Goal: Information Seeking & Learning: Find specific fact

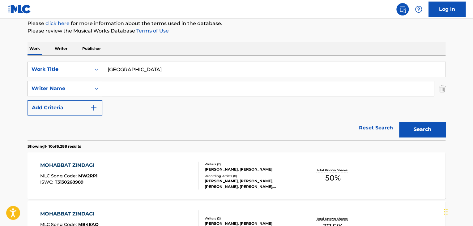
click at [157, 67] on input "[GEOGRAPHIC_DATA]" at bounding box center [273, 69] width 343 height 15
paste input "South Sid"
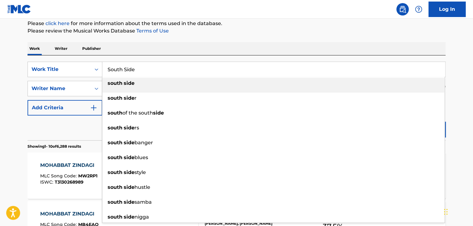
type input "South Side"
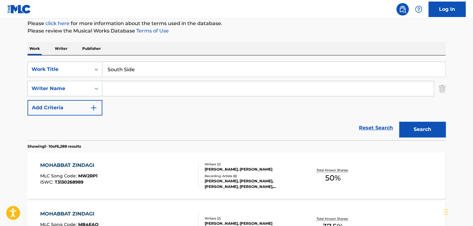
click at [141, 85] on input "Search Form" at bounding box center [267, 88] width 331 height 15
paste input "Shais"
type input "Shais"
click at [417, 130] on button "Search" at bounding box center [422, 128] width 46 height 15
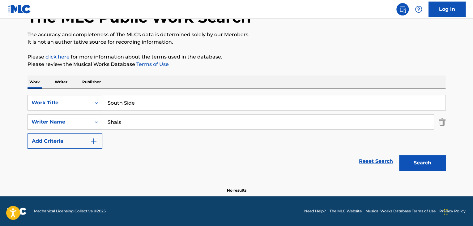
scroll to position [43, 0]
click at [199, 104] on input "South Side" at bounding box center [273, 102] width 343 height 15
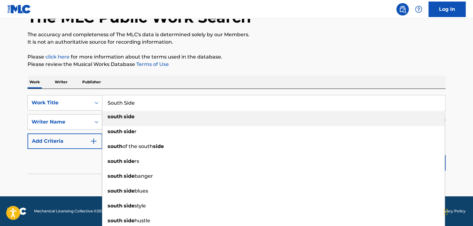
click at [199, 104] on input "South Side" at bounding box center [273, 102] width 343 height 15
paste input "[PERSON_NAME]"
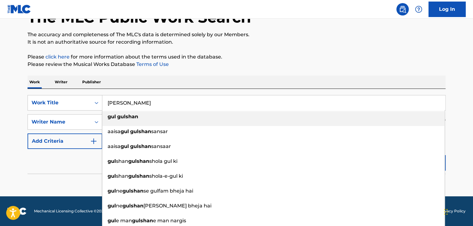
type input "[PERSON_NAME]"
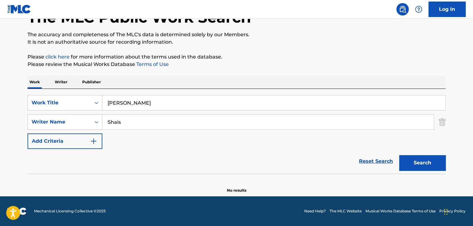
click at [85, 172] on div "Reset Search Search" at bounding box center [237, 161] width 418 height 25
click at [137, 125] on input "Shais" at bounding box center [267, 121] width 331 height 15
paste input "Banandur"
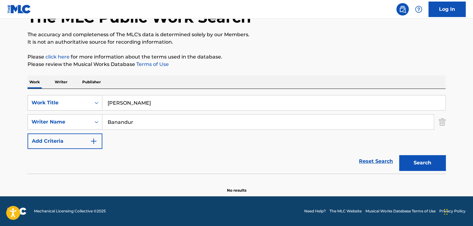
type input "Banandur"
click at [420, 157] on button "Search" at bounding box center [422, 162] width 46 height 15
click at [200, 128] on input "Banandur" at bounding box center [267, 121] width 331 height 15
click at [399, 155] on button "Search" at bounding box center [422, 162] width 46 height 15
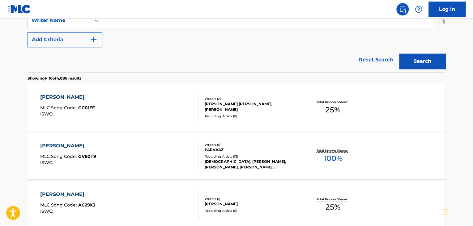
scroll to position [146, 0]
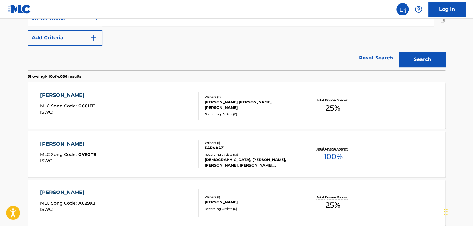
click at [73, 144] on div "[PERSON_NAME]" at bounding box center [68, 143] width 56 height 7
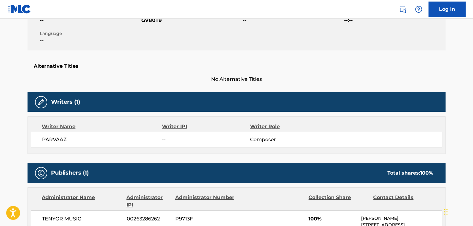
scroll to position [62, 0]
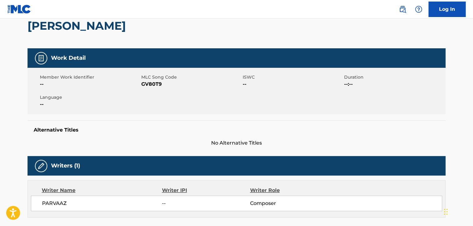
click at [152, 86] on span "GV80T9" at bounding box center [191, 83] width 100 height 7
copy span "GV80T9"
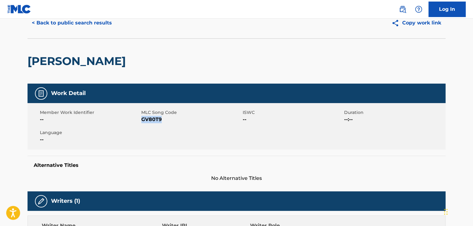
scroll to position [0, 0]
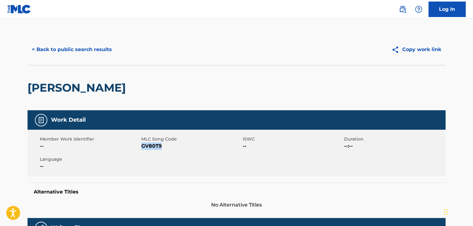
click at [78, 48] on button "< Back to public search results" at bounding box center [72, 49] width 89 height 15
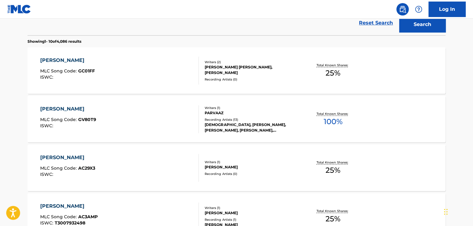
scroll to position [37, 0]
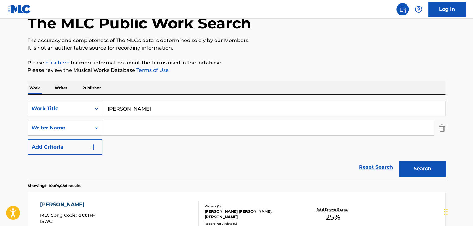
click at [125, 110] on input "[PERSON_NAME]" at bounding box center [273, 108] width 343 height 15
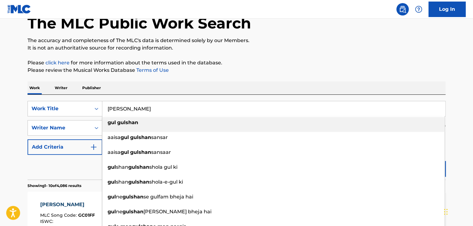
paste input "[PERSON_NAME] Pe"
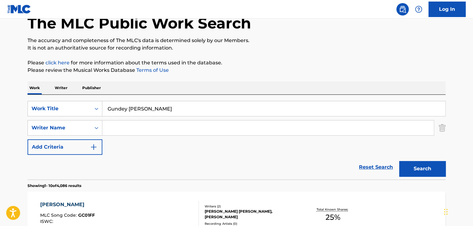
click at [427, 166] on button "Search" at bounding box center [422, 168] width 46 height 15
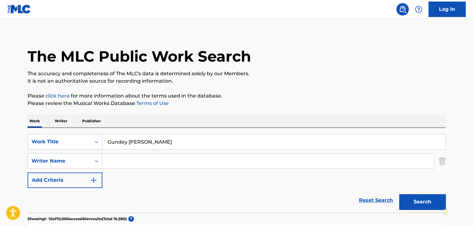
scroll to position [0, 0]
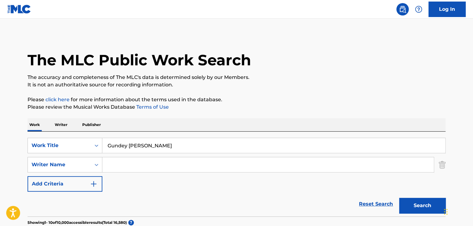
click at [167, 140] on input "Gundey [PERSON_NAME]" at bounding box center [273, 145] width 343 height 15
paste input "Kaali"
click at [399, 198] on button "Search" at bounding box center [422, 205] width 46 height 15
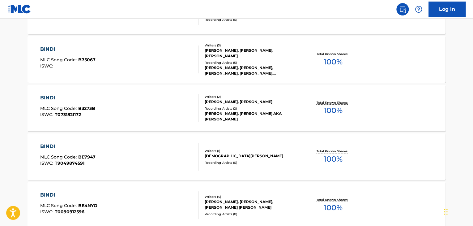
scroll to position [82, 0]
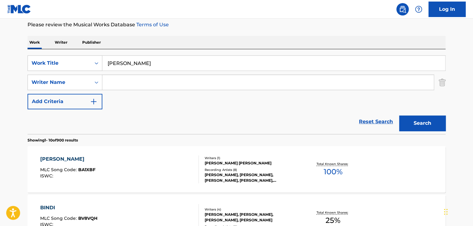
click at [150, 64] on input "[PERSON_NAME]" at bounding box center [273, 63] width 343 height 15
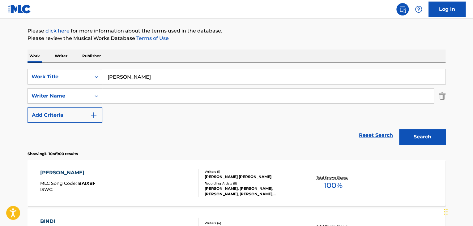
scroll to position [62, 0]
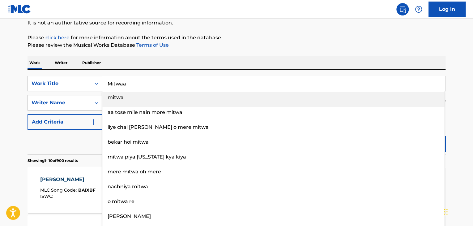
type input "Mitwaa"
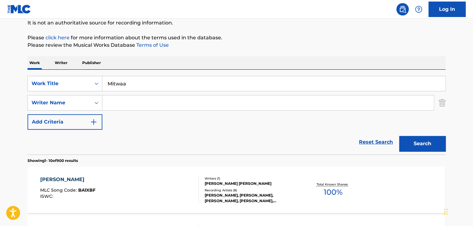
paste input "Shankar"
type input "Shankar"
click at [399, 136] on button "Search" at bounding box center [422, 143] width 46 height 15
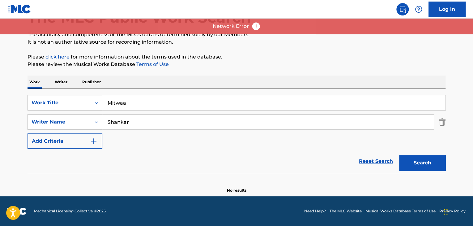
scroll to position [43, 0]
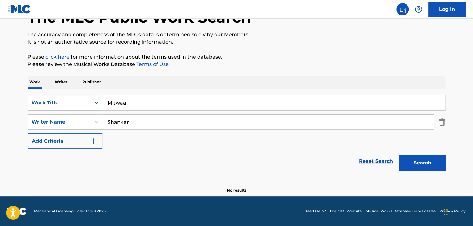
click at [415, 166] on button "Search" at bounding box center [422, 162] width 46 height 15
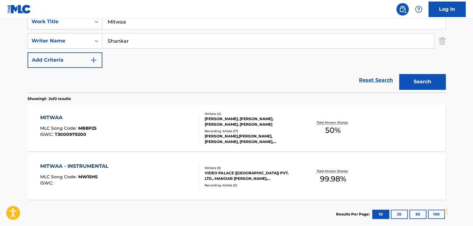
scroll to position [125, 0]
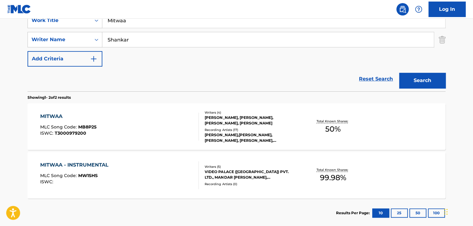
click at [49, 117] on div "MITWAA" at bounding box center [68, 116] width 56 height 7
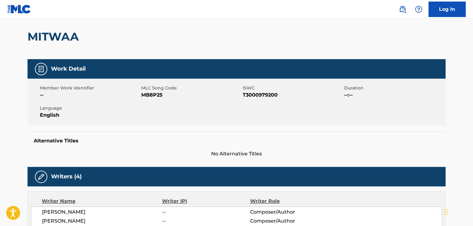
scroll to position [62, 0]
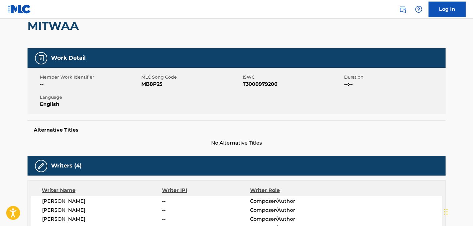
click at [149, 87] on span "MB8P25" at bounding box center [191, 83] width 100 height 7
copy span "MB8P25"
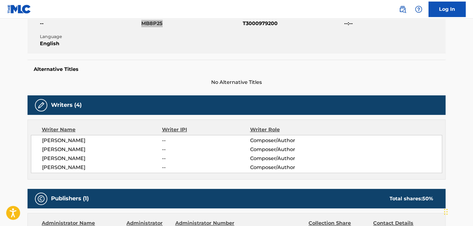
scroll to position [124, 0]
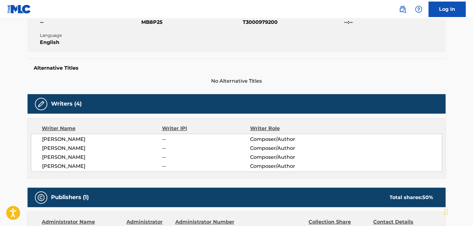
click at [63, 138] on span "[PERSON_NAME]" at bounding box center [102, 138] width 120 height 7
copy span "[PERSON_NAME]"
click at [80, 137] on span "[PERSON_NAME]" at bounding box center [102, 138] width 120 height 7
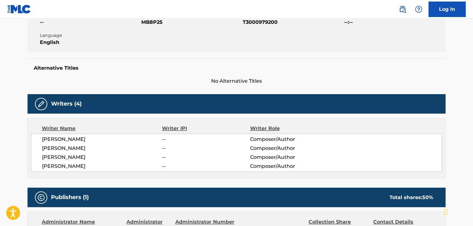
copy span "[PERSON_NAME]"
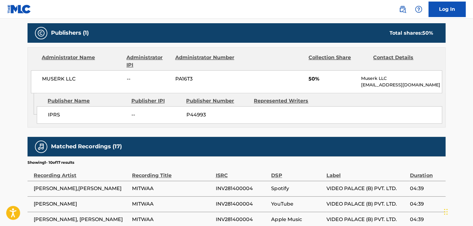
scroll to position [309, 0]
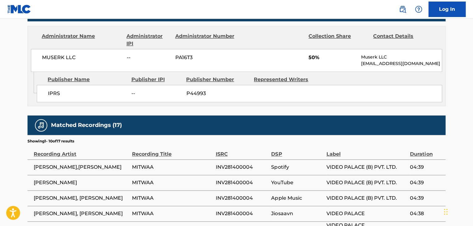
click at [52, 92] on span "IPRS" at bounding box center [87, 93] width 79 height 7
copy span "IPRS"
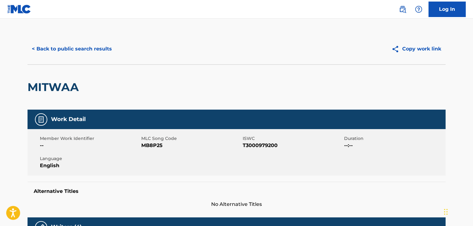
scroll to position [0, 0]
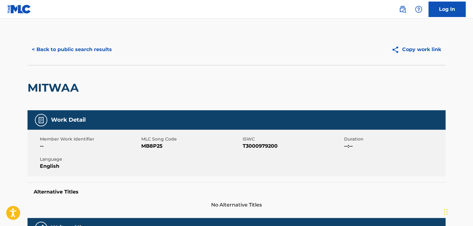
click at [99, 50] on button "< Back to public search results" at bounding box center [72, 49] width 89 height 15
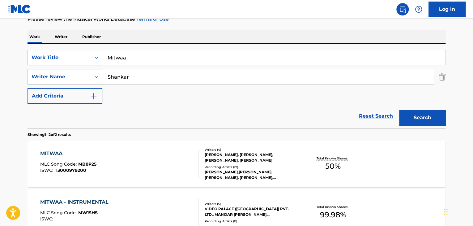
scroll to position [41, 0]
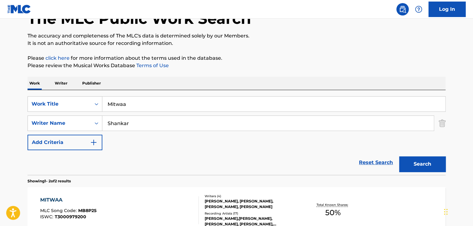
click at [100, 84] on p "Publisher" at bounding box center [91, 83] width 22 height 13
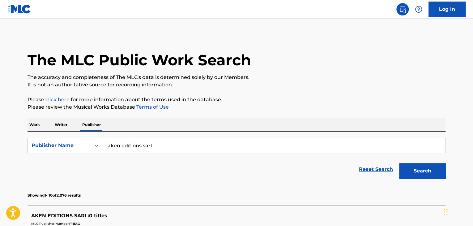
click at [165, 147] on input "aken editions sarl" at bounding box center [273, 145] width 343 height 15
paste input "NEXT MUSIC GROUP INDIA"
type input "NEXT MUSIC GROUP INDIA"
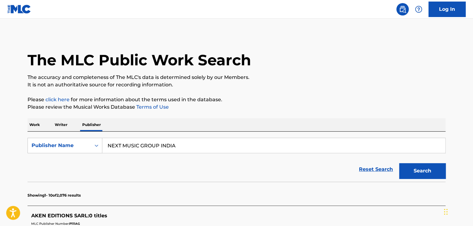
drag, startPoint x: 412, startPoint y: 174, endPoint x: 398, endPoint y: 168, distance: 16.1
click at [413, 174] on button "Search" at bounding box center [422, 170] width 46 height 15
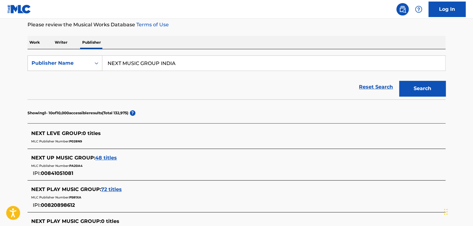
scroll to position [103, 0]
